Goal: Transaction & Acquisition: Purchase product/service

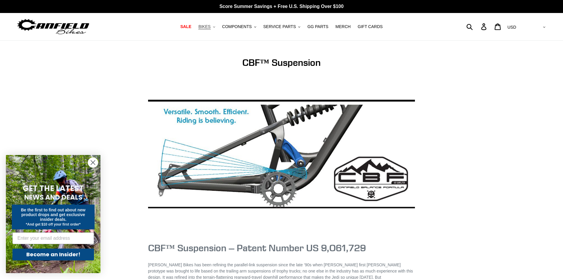
click at [210, 27] on span "BIKES" at bounding box center [204, 26] width 12 height 5
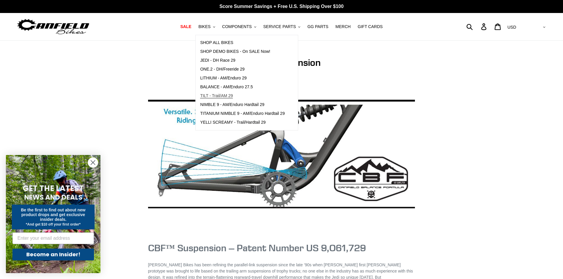
click at [224, 96] on span "TILT - Trail/AM 29" at bounding box center [216, 95] width 33 height 5
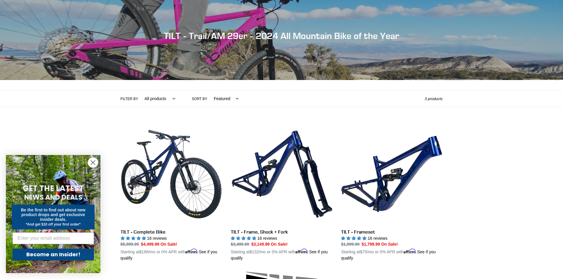
scroll to position [59, 0]
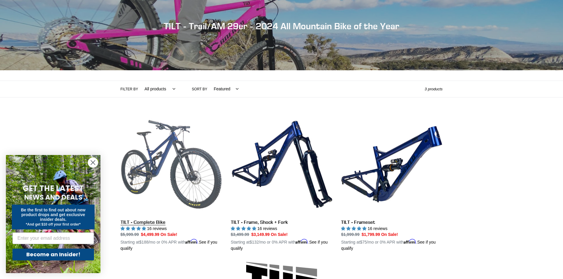
click at [174, 141] on link "TILT - Complete Bike" at bounding box center [171, 183] width 101 height 138
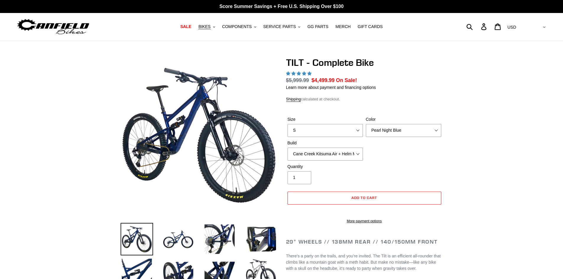
select select "M"
click at [288, 124] on select "S M L" at bounding box center [325, 130] width 75 height 13
select select "highest-rating"
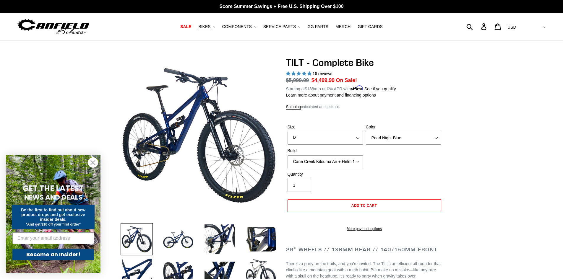
scroll to position [30, 0]
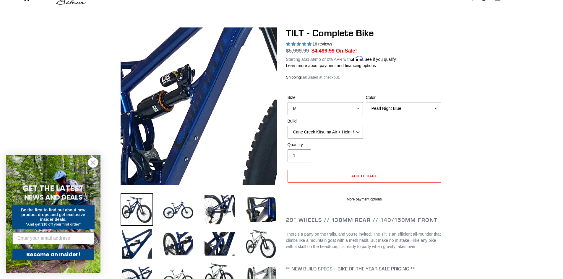
click at [182, 93] on img at bounding box center [248, 143] width 605 height 605
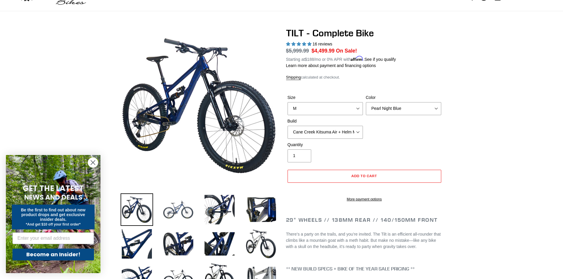
click at [174, 212] on img at bounding box center [178, 210] width 33 height 33
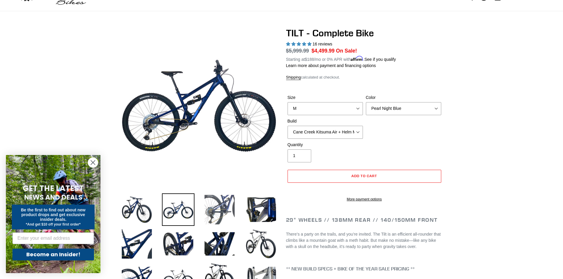
click at [225, 215] on img at bounding box center [219, 210] width 33 height 33
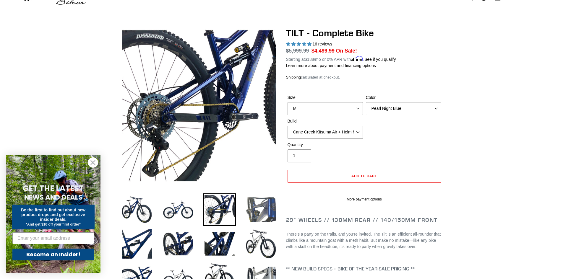
click at [269, 201] on img at bounding box center [261, 210] width 33 height 33
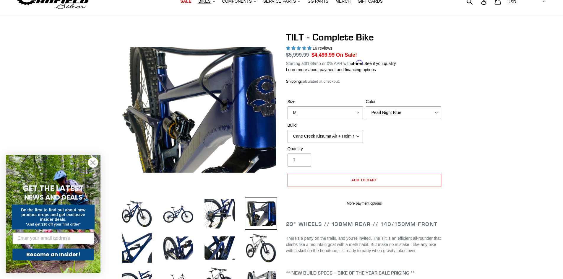
scroll to position [0, 0]
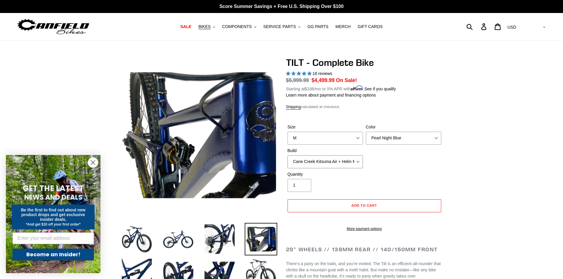
click at [333, 162] on select "Cane Creek Kitsuma Air + Helm MKII 140 + SRAM GX Cane Creek Kitsuma Air + Helm …" at bounding box center [325, 162] width 75 height 13
click at [288, 156] on select "Cane Creek Kitsuma Air + Helm MKII 140 + SRAM GX Cane Creek Kitsuma Air + Helm …" at bounding box center [325, 162] width 75 height 13
click at [323, 164] on select "Cane Creek Kitsuma Air + Helm MKII 140 + SRAM GX Cane Creek Kitsuma Air + Helm …" at bounding box center [325, 162] width 75 height 13
select select "RockShox SD ULT + Pike ULT 140 + Shimano XT"
click at [288, 156] on select "Cane Creek Kitsuma Air + Helm MKII 140 + SRAM GX Cane Creek Kitsuma Air + Helm …" at bounding box center [325, 162] width 75 height 13
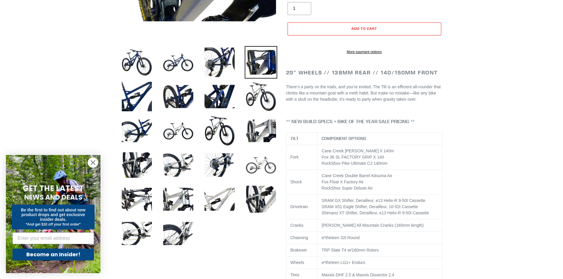
scroll to position [177, 0]
click at [260, 199] on img at bounding box center [261, 199] width 33 height 33
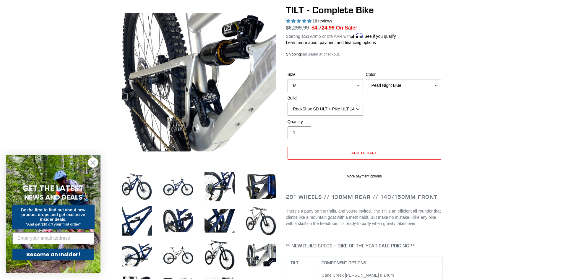
scroll to position [0, 0]
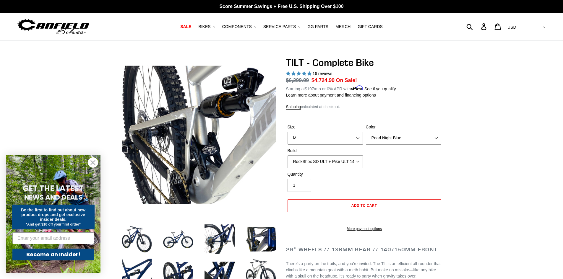
click at [191, 25] on span "SALE" at bounding box center [185, 26] width 11 height 5
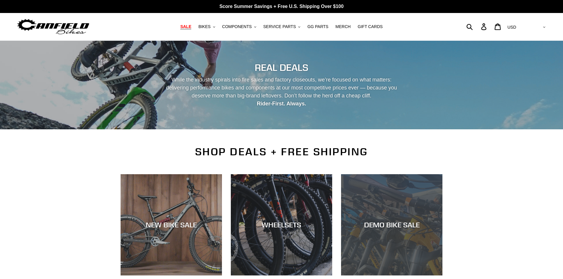
scroll to position [30, 0]
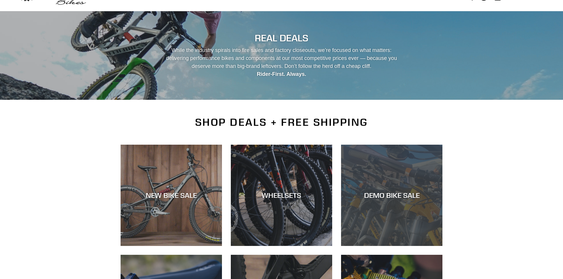
click at [392, 246] on div "DEMO BIKE SALE" at bounding box center [391, 246] width 101 height 0
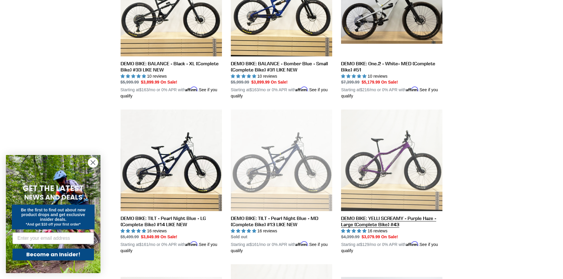
scroll to position [237, 0]
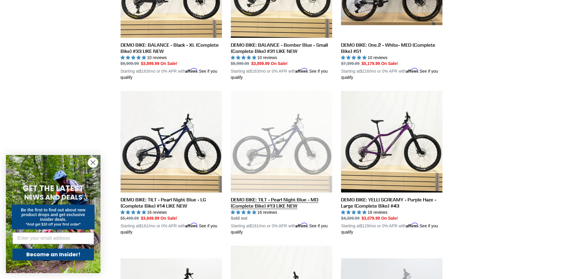
click at [292, 161] on link "DEMO BIKE: TILT - Pearl Night Blue - MD (Complete Bike) #13 LIKE NEW" at bounding box center [281, 163] width 101 height 145
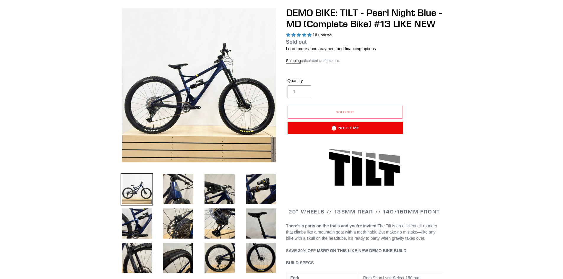
select select "highest-rating"
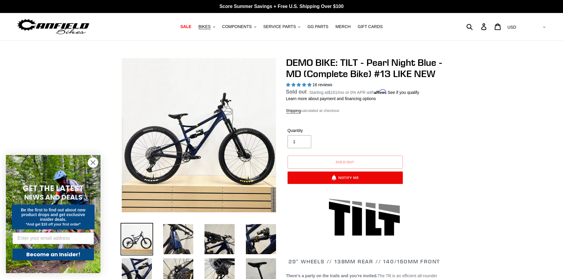
click at [72, 27] on img at bounding box center [53, 26] width 74 height 19
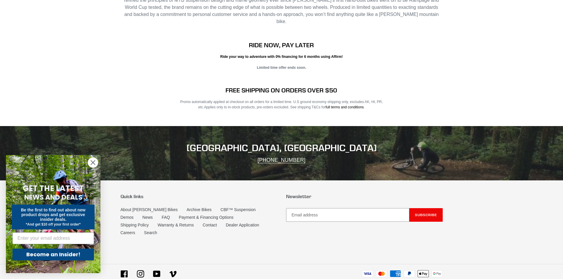
scroll to position [1182, 0]
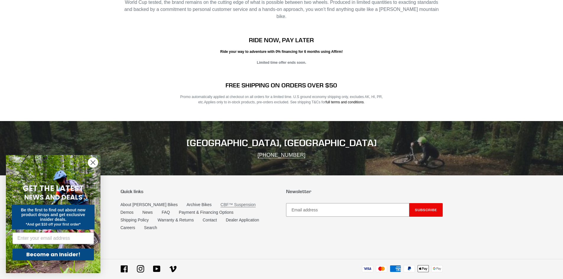
click at [221, 203] on link "CBF™ Suspension" at bounding box center [238, 205] width 35 height 5
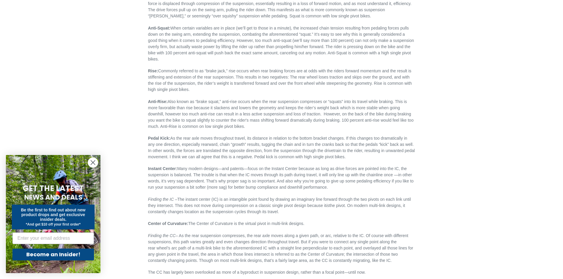
scroll to position [1685, 0]
